Goal: Task Accomplishment & Management: Use online tool/utility

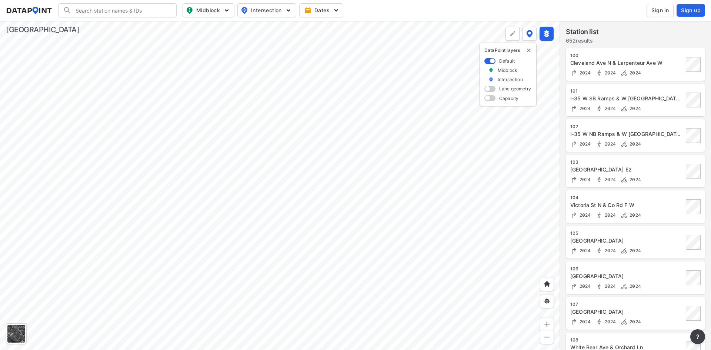
click at [663, 11] on span "Sign in" at bounding box center [659, 10] width 17 height 7
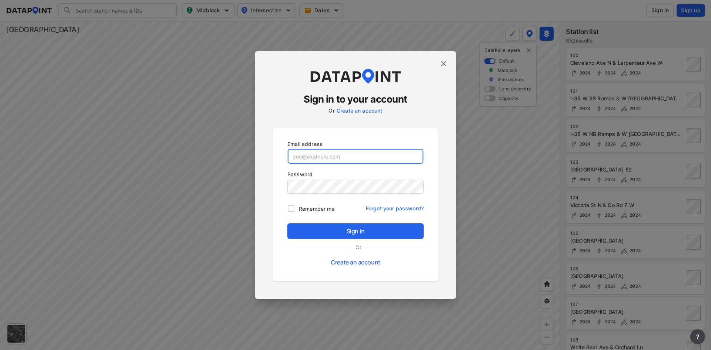
type input "[EMAIL_ADDRESS][DOMAIN_NAME]"
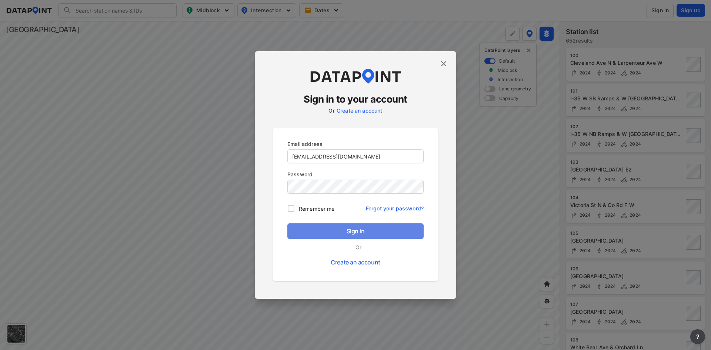
click at [343, 232] on span "Sign in" at bounding box center [355, 231] width 124 height 9
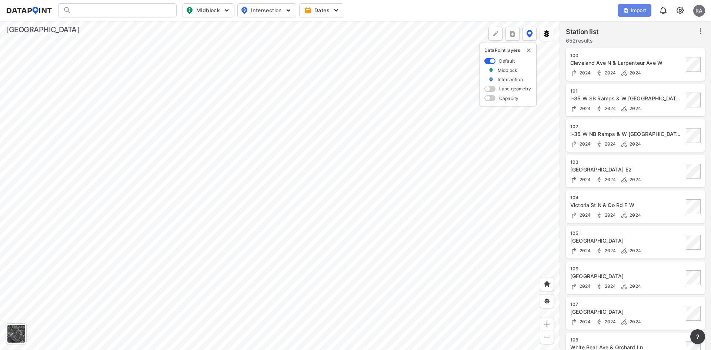
click at [643, 8] on span "Import" at bounding box center [634, 10] width 25 height 7
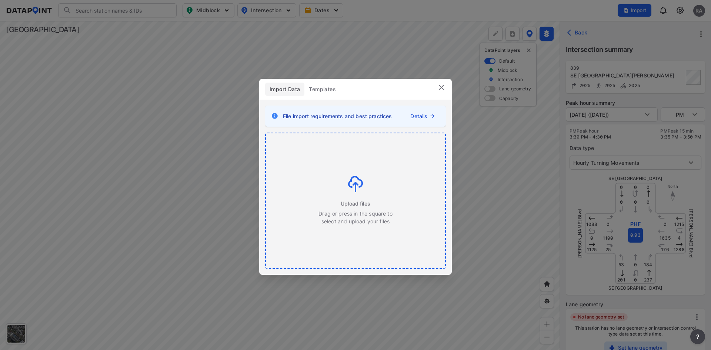
click at [408, 196] on div "Upload files Drag or press in the square to select and upload your files" at bounding box center [355, 200] width 179 height 135
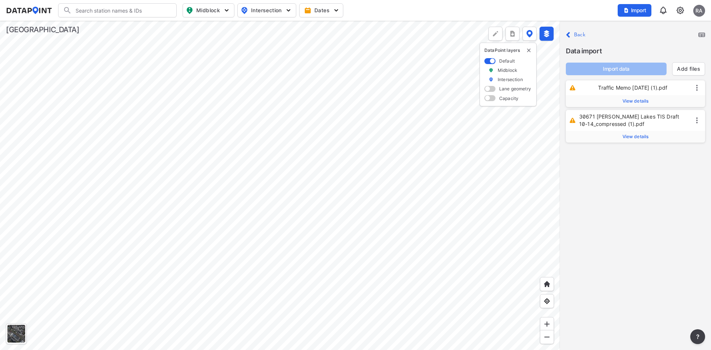
click at [632, 101] on span "View details" at bounding box center [635, 101] width 26 height 6
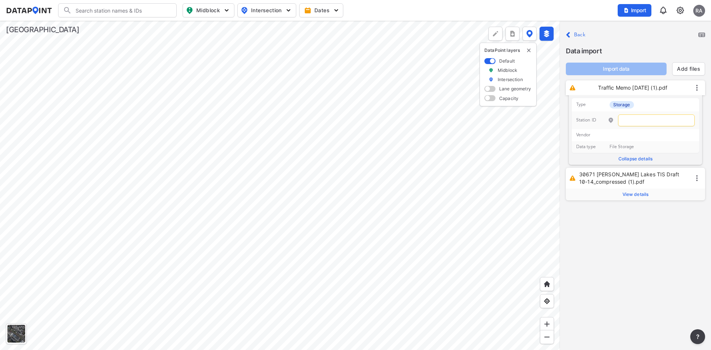
drag, startPoint x: 639, startPoint y: 240, endPoint x: 638, endPoint y: 203, distance: 37.1
click at [639, 240] on div "Close Back Data import Import data Add files Traffic Memo [DATE] (1).pdf Type S…" at bounding box center [635, 185] width 151 height 329
click at [655, 117] on input "text" at bounding box center [656, 120] width 77 height 12
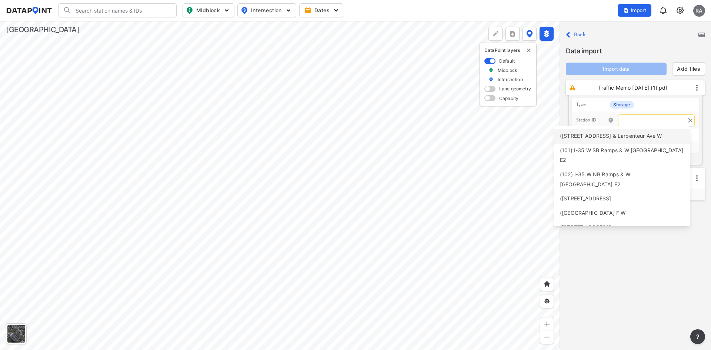
click at [605, 139] on span "([STREET_ADDRESS] & Larpenteur Ave W" at bounding box center [611, 136] width 102 height 6
type input "100"
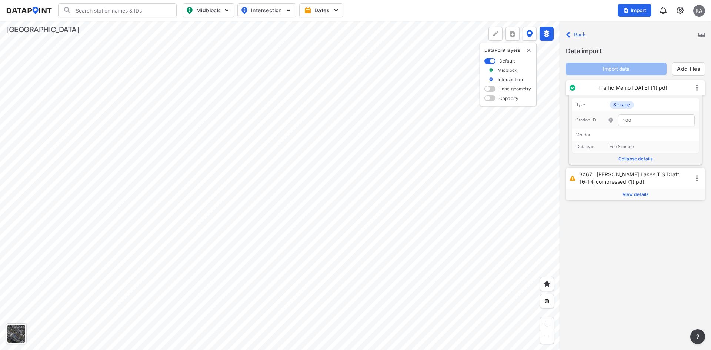
click at [641, 192] on span "View details" at bounding box center [635, 194] width 26 height 6
click at [639, 215] on input "text" at bounding box center [656, 214] width 77 height 12
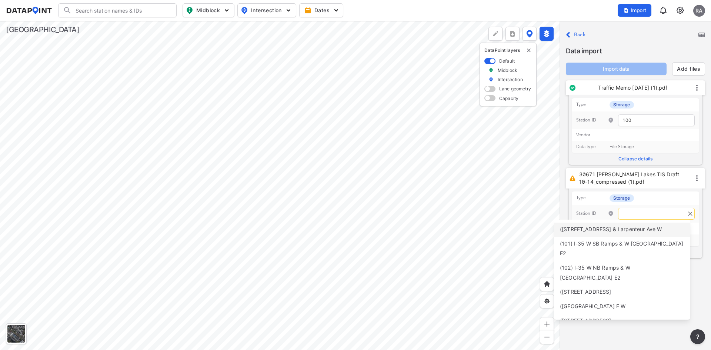
click at [637, 231] on span "([STREET_ADDRESS] & Larpenteur Ave W" at bounding box center [611, 229] width 102 height 6
type input "100"
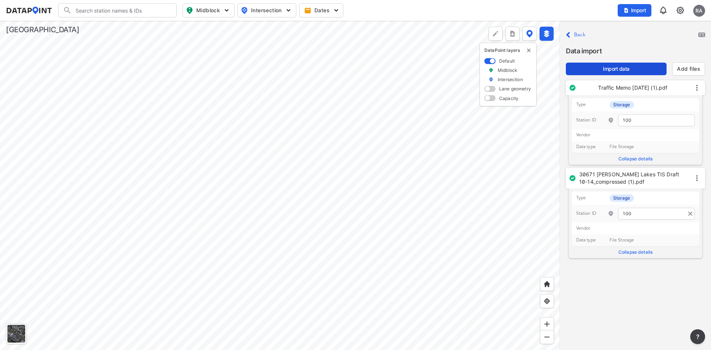
click at [632, 70] on span "Import data" at bounding box center [616, 68] width 89 height 7
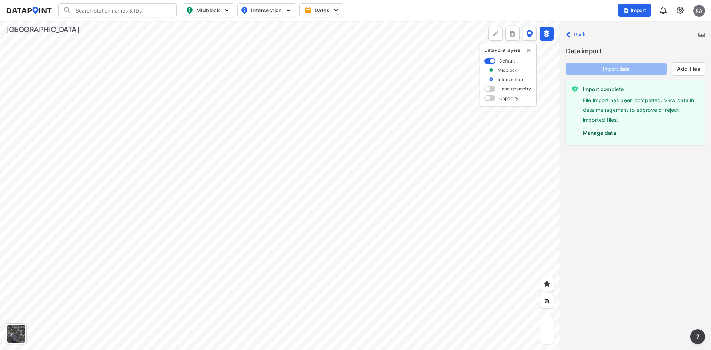
click at [610, 134] on label "Manage data" at bounding box center [641, 131] width 116 height 11
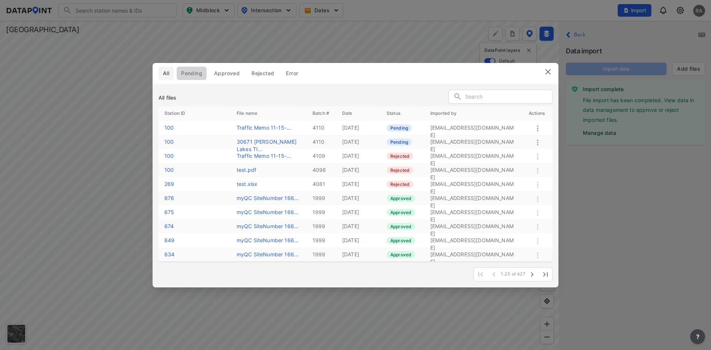
click at [196, 75] on span "Pending" at bounding box center [191, 73] width 21 height 7
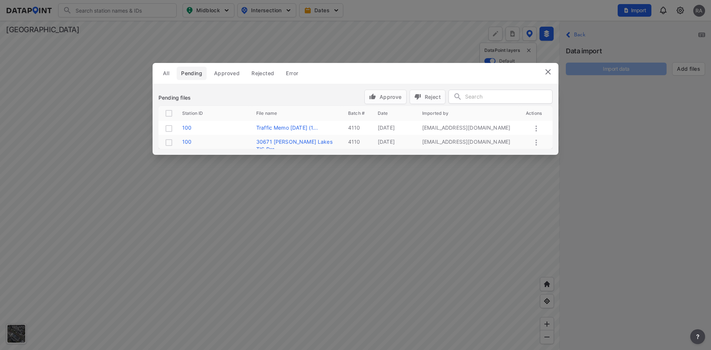
click at [170, 114] on input "checkbox" at bounding box center [168, 113] width 9 height 9
checkbox input "true"
click at [422, 96] on span "Reject" at bounding box center [427, 97] width 26 height 8
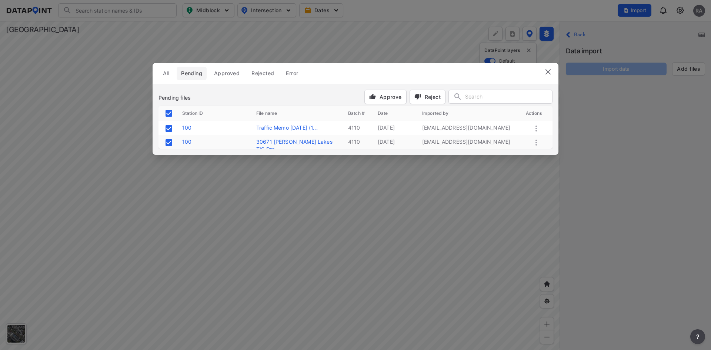
checkbox input "false"
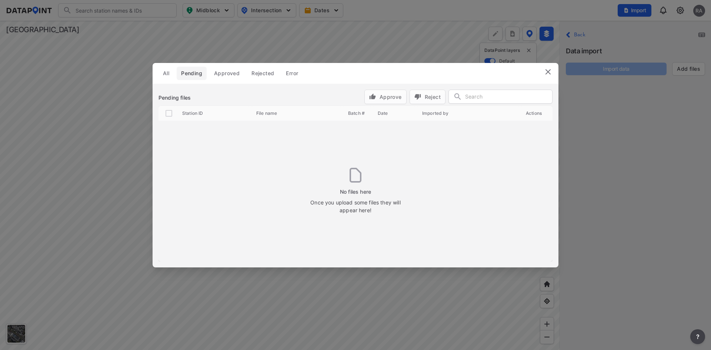
click at [547, 70] on img at bounding box center [548, 71] width 9 height 9
